Goal: Information Seeking & Learning: Find specific fact

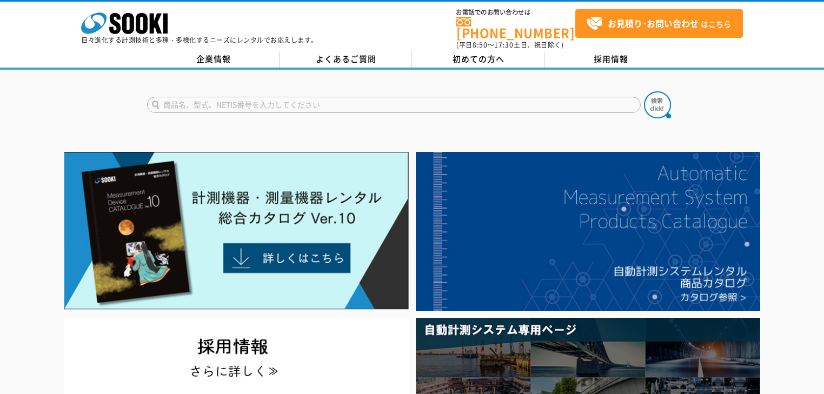
click at [278, 99] on input "text" at bounding box center [394, 105] width 494 height 16
type input "メーカープロ"
click at [644, 91] on button at bounding box center [657, 104] width 27 height 27
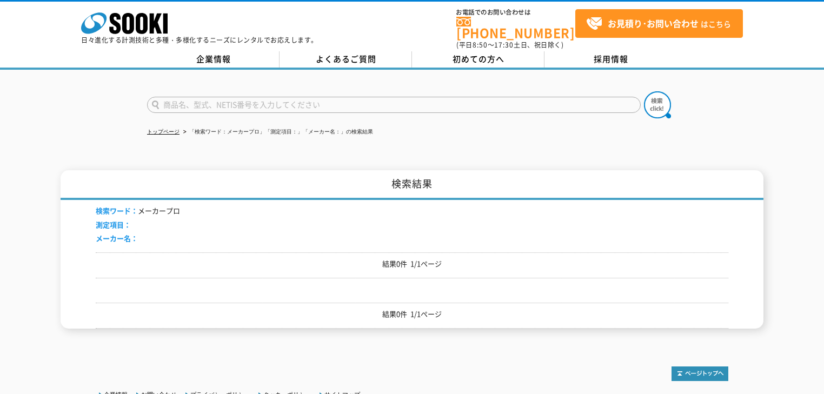
click at [173, 97] on input "text" at bounding box center [394, 105] width 494 height 16
type input "メーカープロセツ"
click at [644, 91] on button at bounding box center [657, 104] width 27 height 27
